Goal: Information Seeking & Learning: Learn about a topic

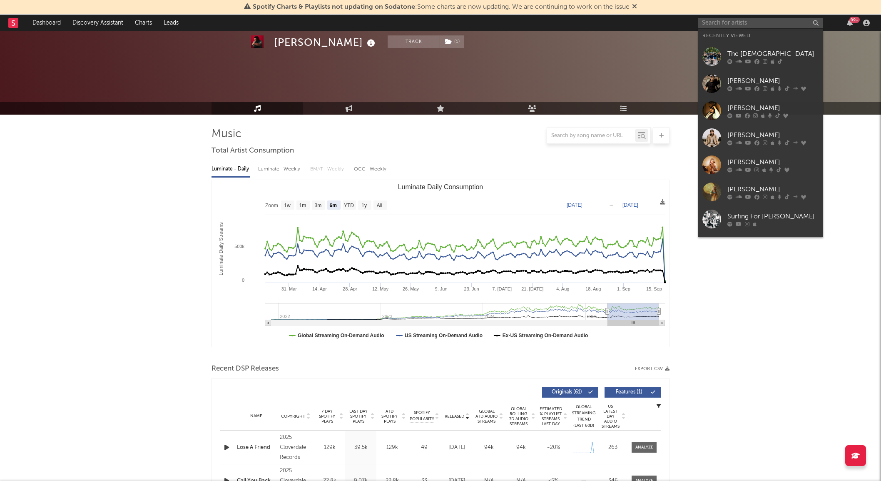
select select "6m"
click at [736, 20] on input "text" at bounding box center [760, 23] width 125 height 10
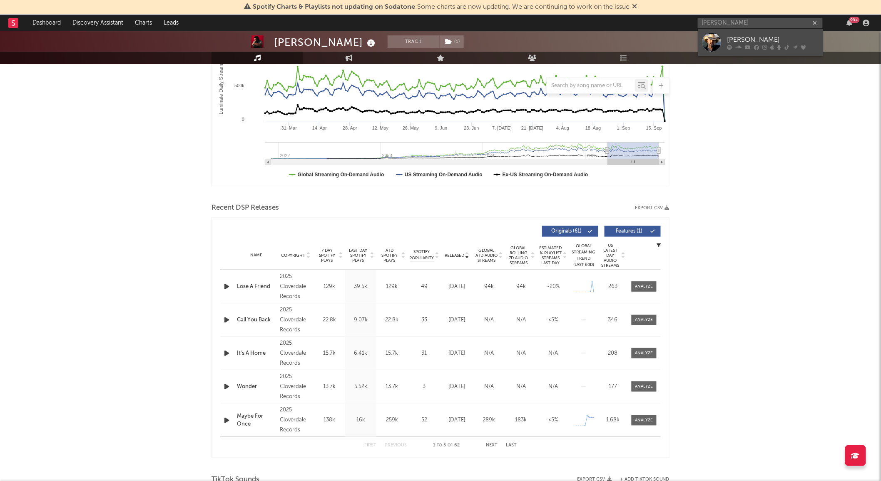
type input "[PERSON_NAME]"
click at [719, 39] on div at bounding box center [712, 42] width 19 height 19
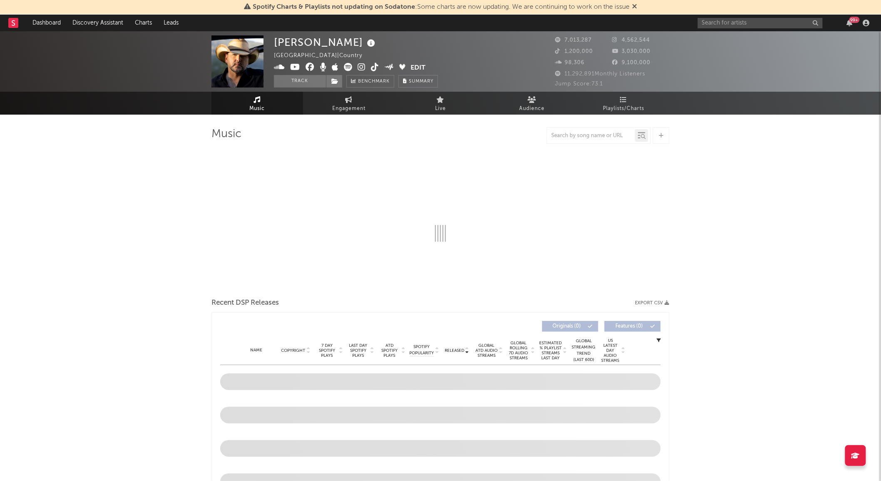
select select "6m"
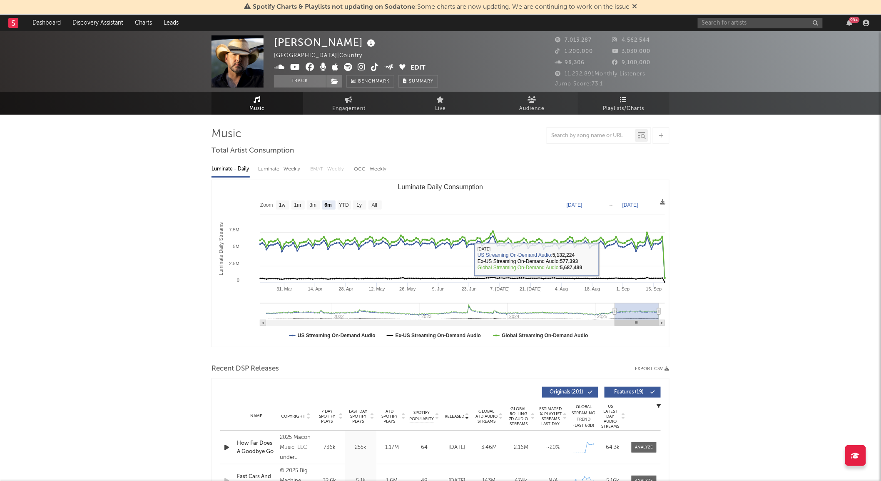
click at [625, 96] on icon at bounding box center [624, 99] width 7 height 7
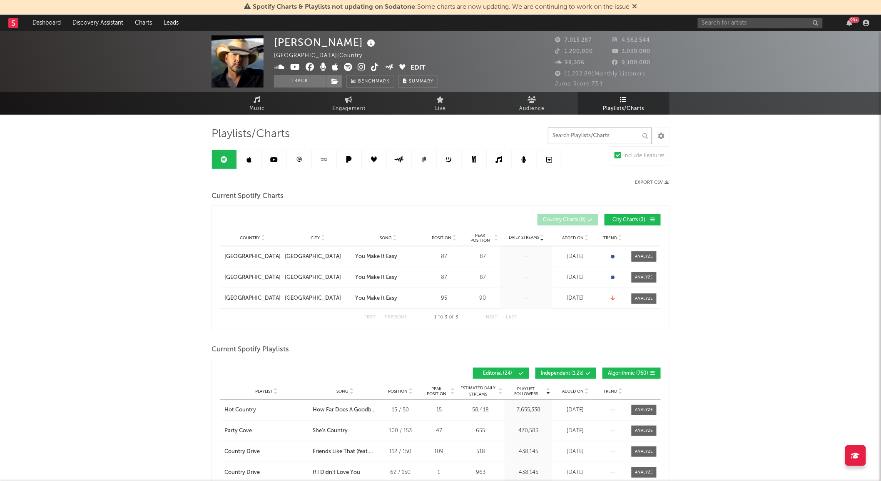
click at [573, 141] on input "text" at bounding box center [600, 135] width 104 height 17
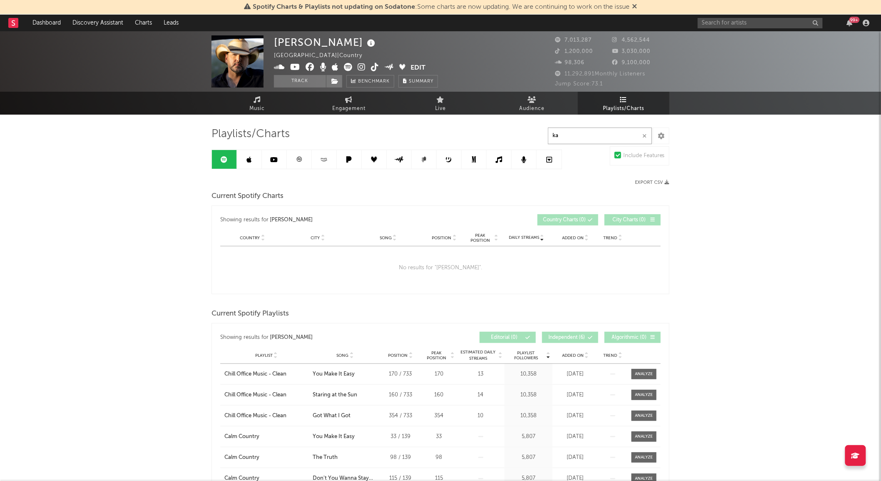
type input "k"
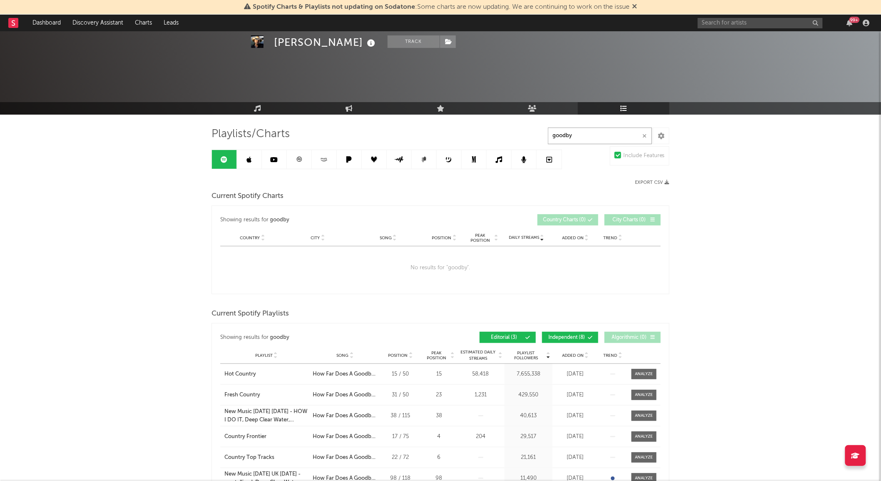
scroll to position [108, 0]
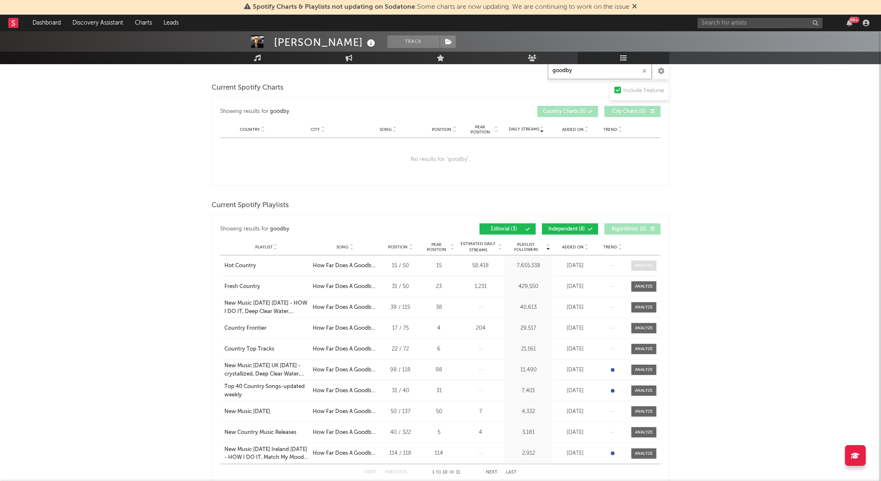
type input "goodby"
click at [651, 267] on div at bounding box center [645, 265] width 18 height 6
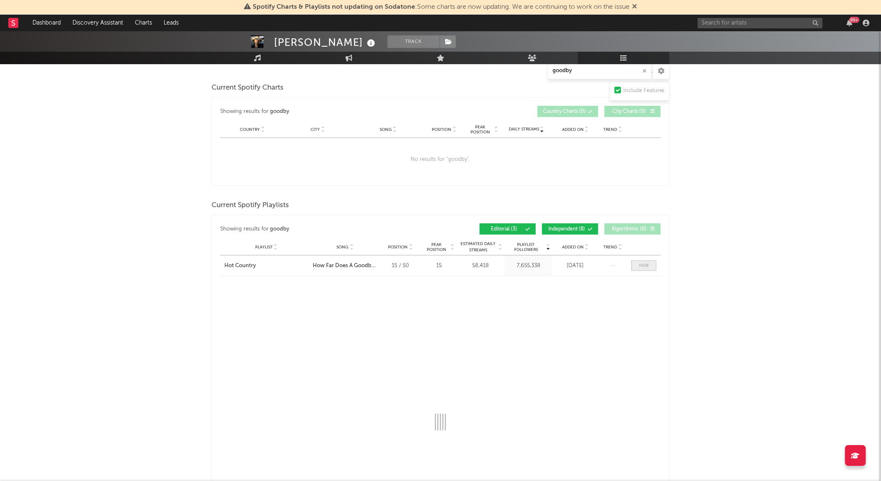
select select "1w"
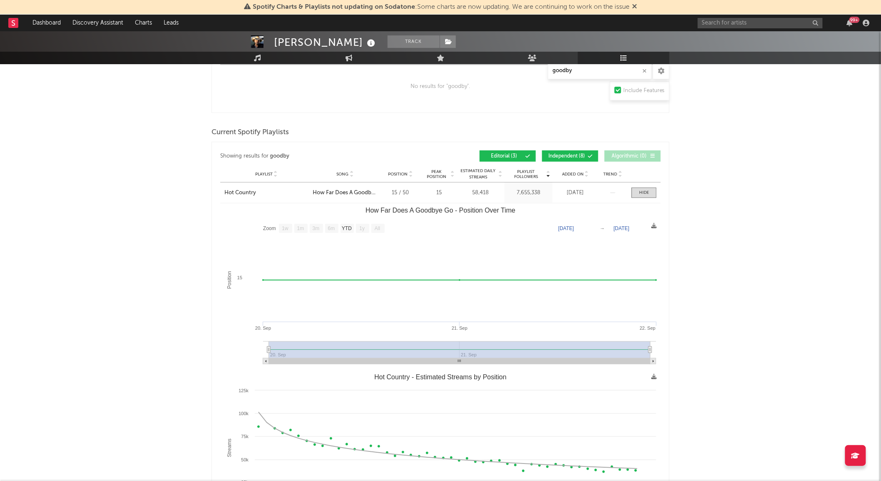
scroll to position [182, 0]
click at [639, 198] on div "Playlist Hot Country City Song How Far Does A Goodbye Go Position 15 / 50 Peak …" at bounding box center [440, 192] width 441 height 20
click at [650, 195] on span at bounding box center [644, 192] width 25 height 10
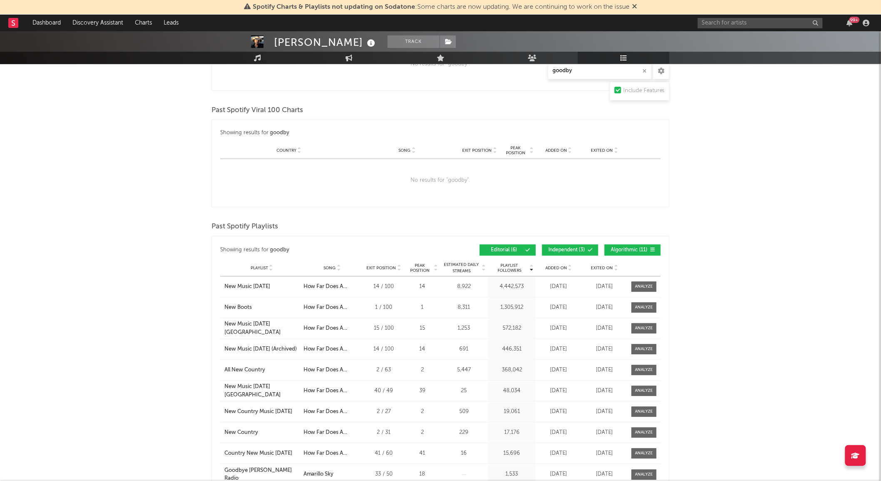
scroll to position [0, 0]
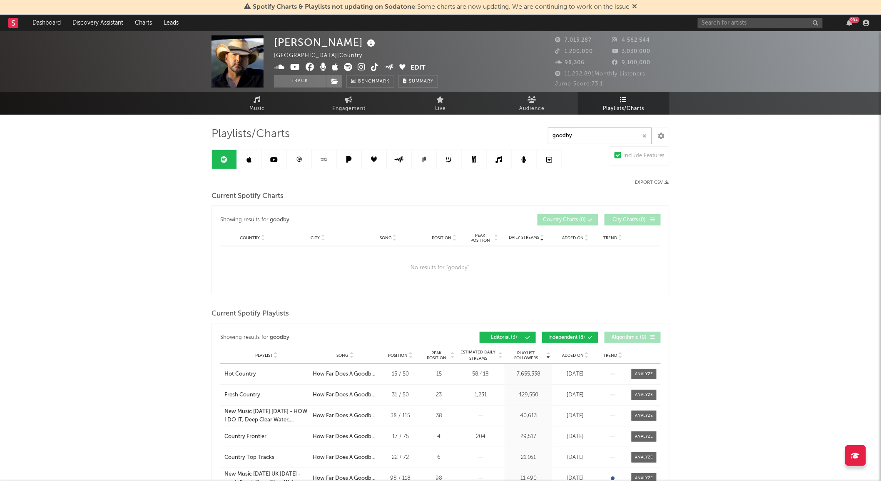
drag, startPoint x: 582, startPoint y: 136, endPoint x: 545, endPoint y: 131, distance: 37.4
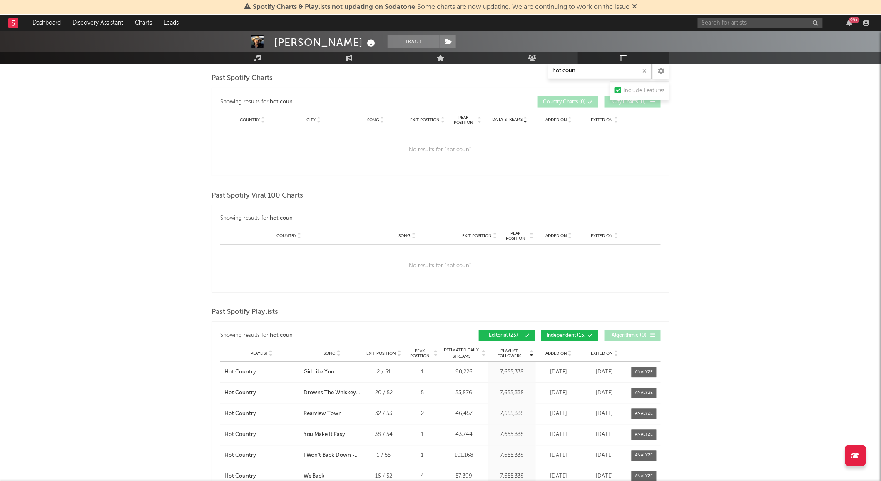
scroll to position [478, 0]
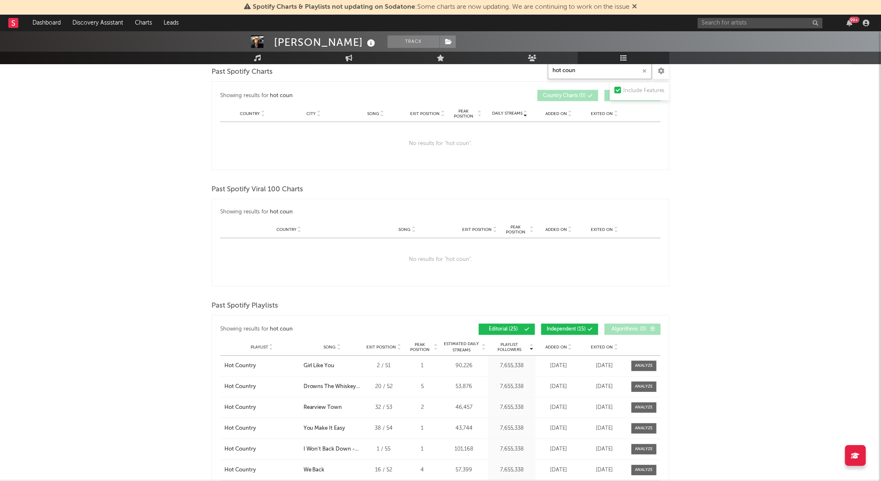
type input "hot coun"
click at [607, 347] on span "Exited On" at bounding box center [602, 347] width 22 height 5
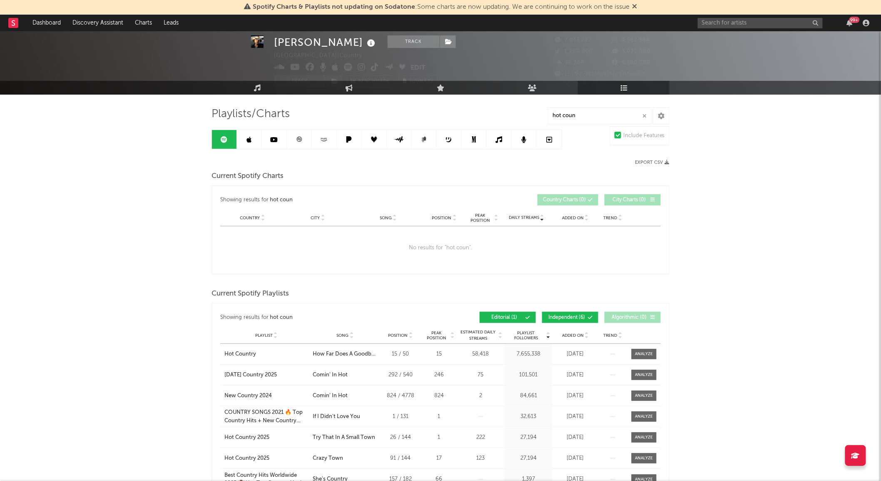
scroll to position [0, 0]
